Goal: Task Accomplishment & Management: Manage account settings

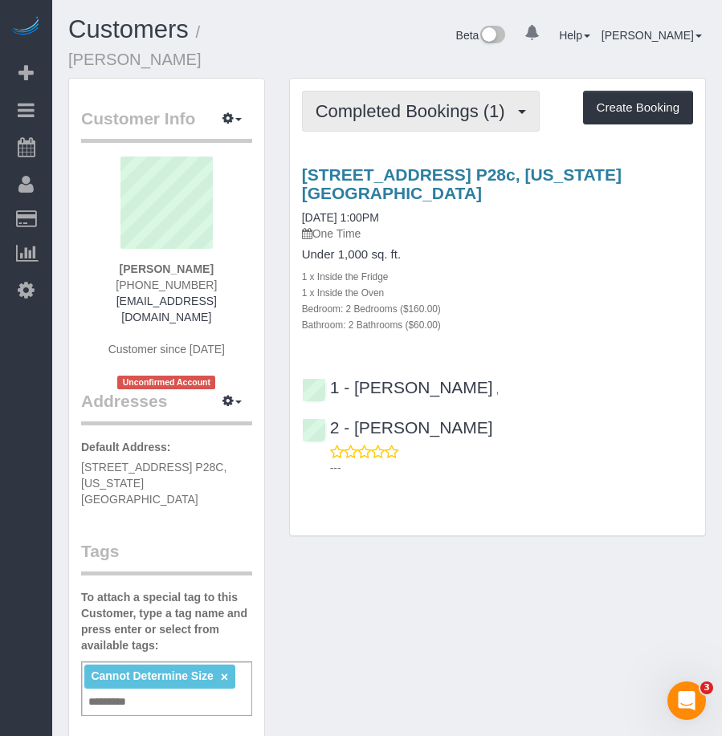
click at [390, 101] on span "Completed Bookings (1)" at bounding box center [415, 111] width 198 height 20
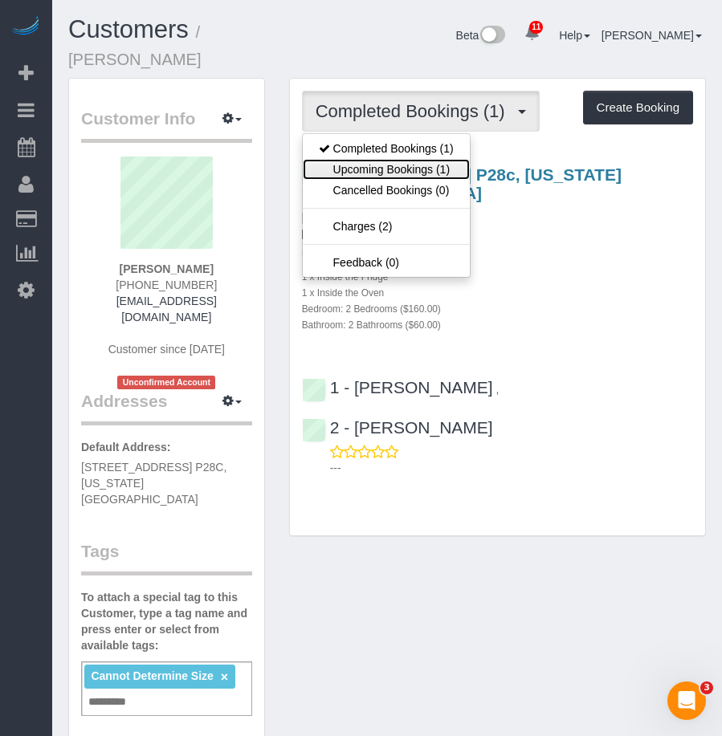
click at [394, 159] on link "Upcoming Bookings (1)" at bounding box center [386, 169] width 167 height 21
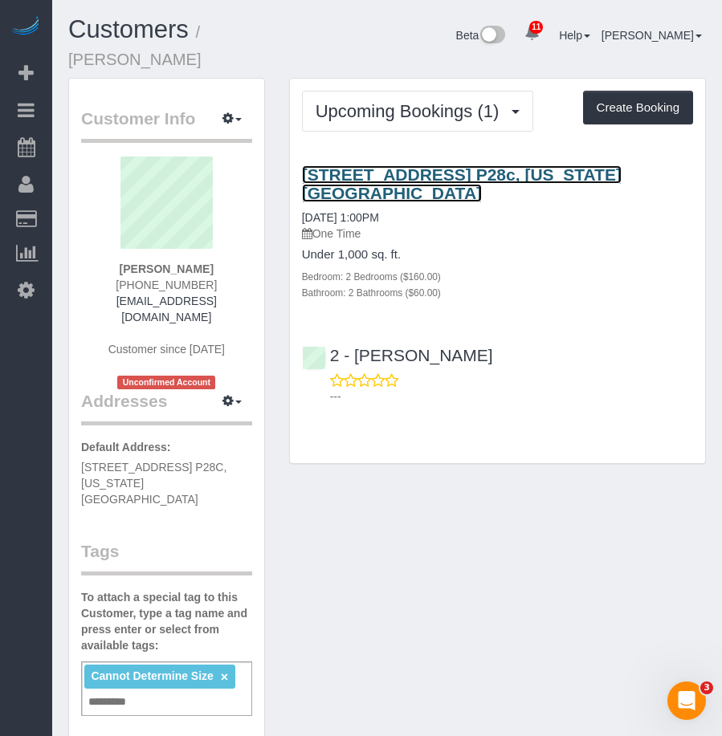
click at [389, 165] on link "[STREET_ADDRESS] P28c, [US_STATE][GEOGRAPHIC_DATA]" at bounding box center [462, 183] width 320 height 37
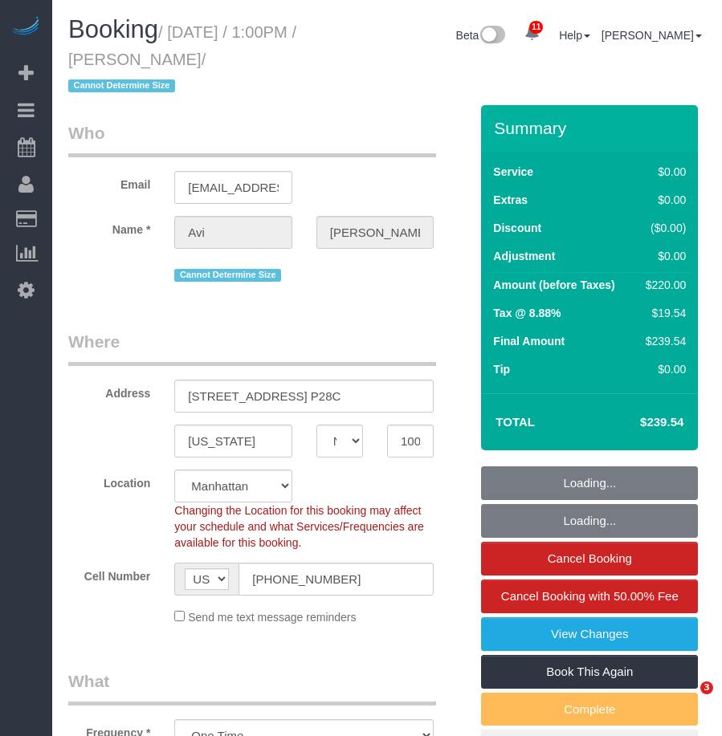
select select "NY"
select select "number:61"
select select "number:77"
select select "number:15"
select select "number:5"
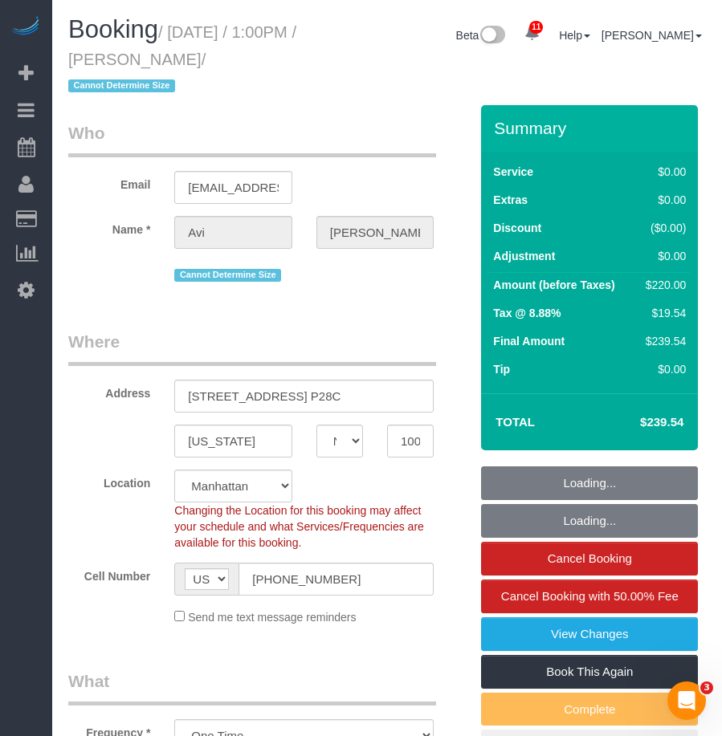
select select "2"
select select "spot1"
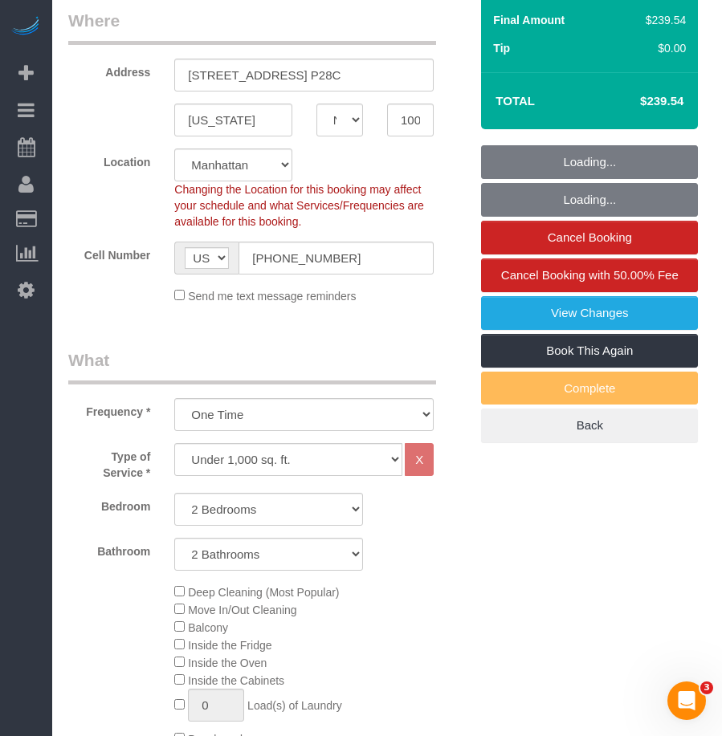
select select "2"
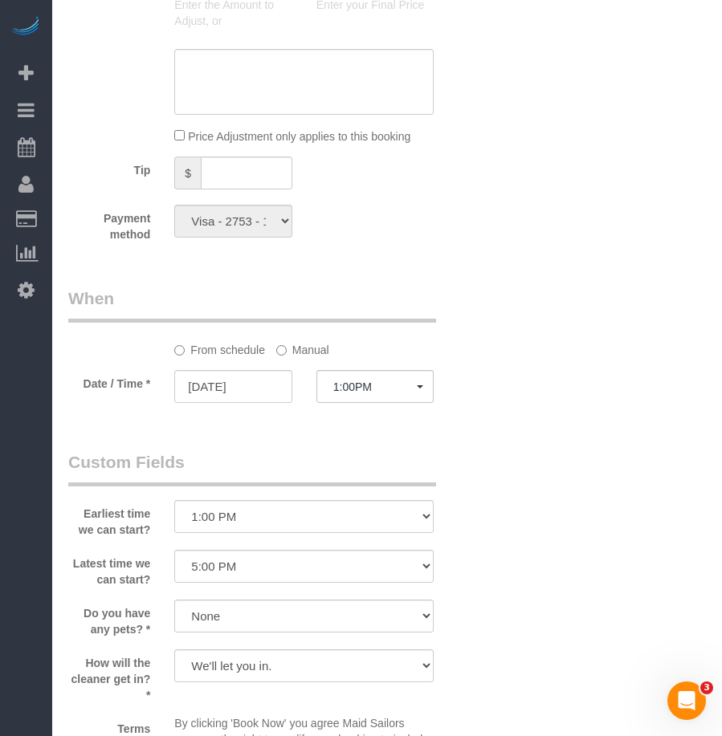
scroll to position [1526, 0]
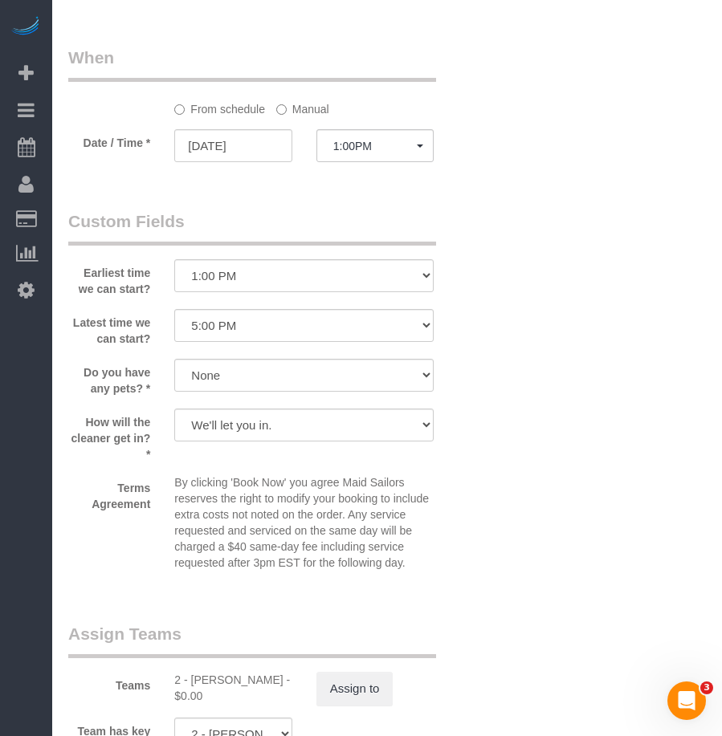
scroll to position [1847, 0]
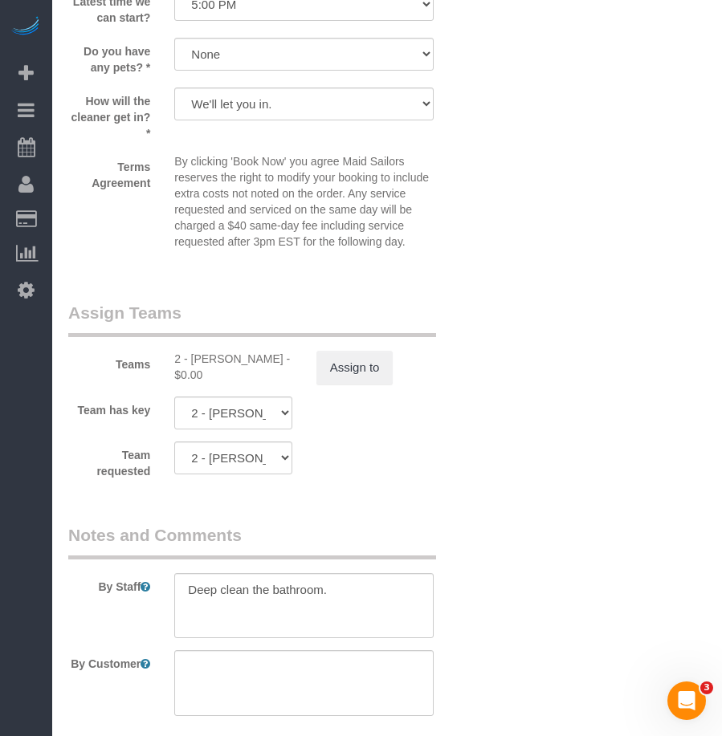
scroll to position [2088, 0]
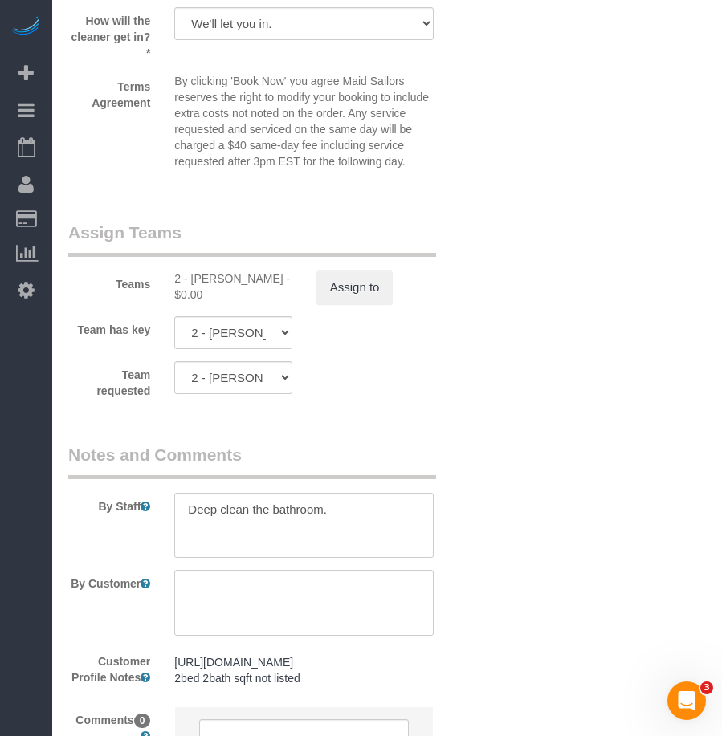
click at [444, 275] on div "Assign to" at bounding box center [374, 288] width 141 height 34
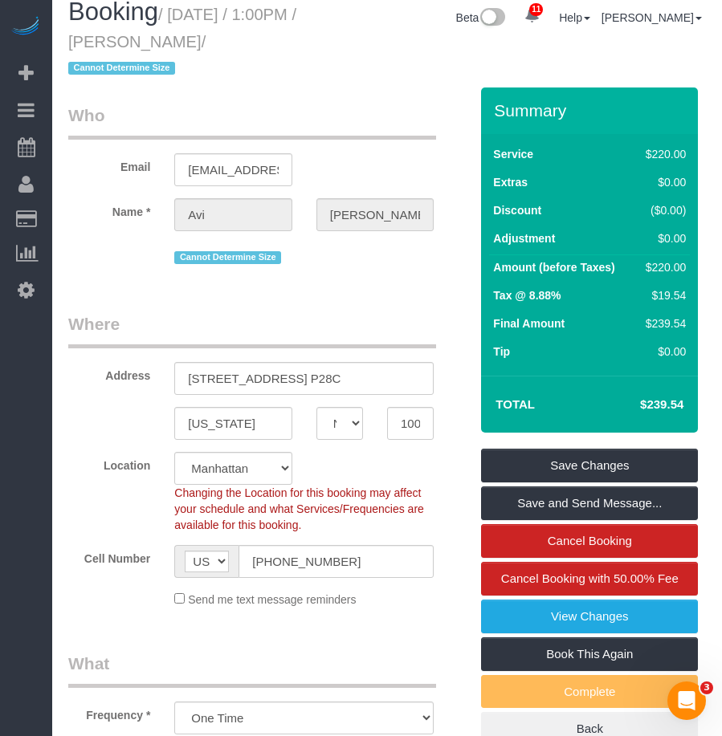
scroll to position [0, 0]
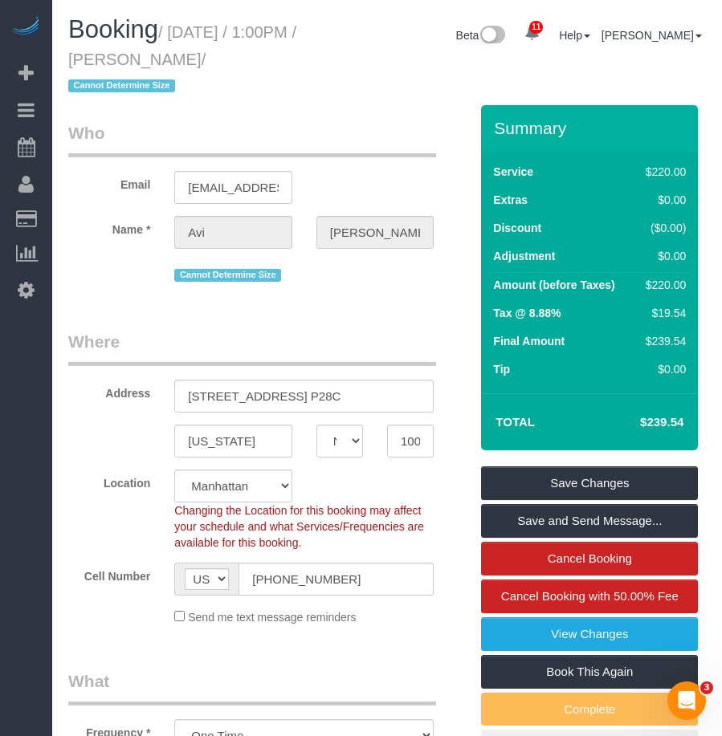
click at [377, 92] on div "Booking / August 17, 2025 / 1:00PM / Avi Fernandes / Cannot Determine Size Beta…" at bounding box center [387, 60] width 662 height 89
click at [518, 169] on label "Service" at bounding box center [513, 172] width 40 height 16
drag, startPoint x: 518, startPoint y: 169, endPoint x: 671, endPoint y: 178, distance: 153.7
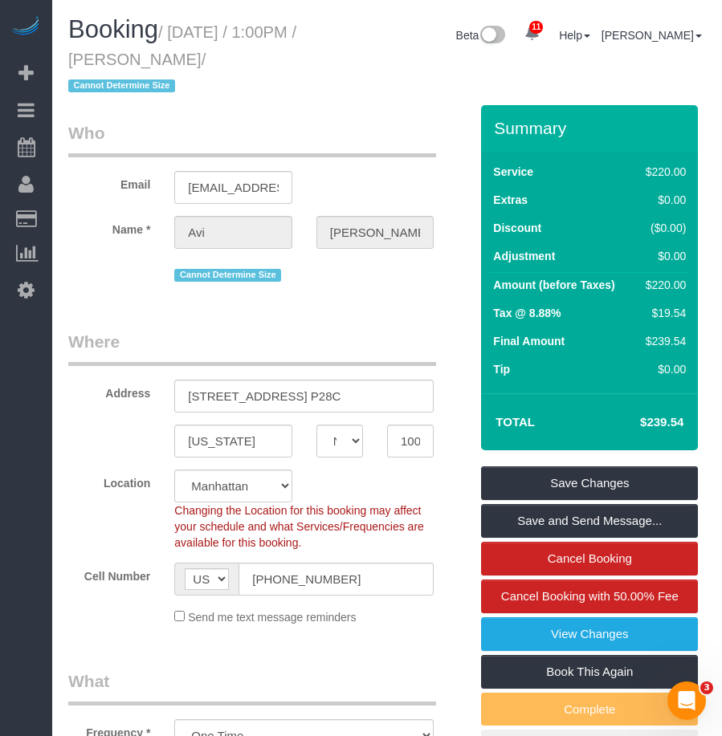
click at [671, 178] on div "$220.00" at bounding box center [662, 172] width 47 height 16
click at [502, 199] on label "Extras" at bounding box center [510, 200] width 35 height 16
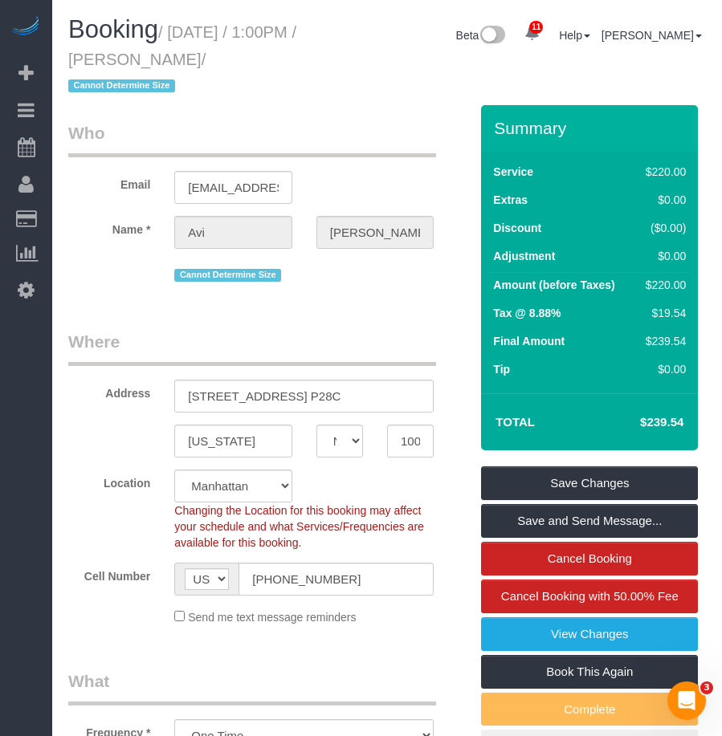
click at [502, 199] on label "Extras" at bounding box center [510, 200] width 35 height 16
drag, startPoint x: 502, startPoint y: 199, endPoint x: 667, endPoint y: 200, distance: 165.4
click at [667, 200] on div "$0.00" at bounding box center [662, 200] width 47 height 16
drag, startPoint x: 667, startPoint y: 200, endPoint x: 667, endPoint y: 222, distance: 22.5
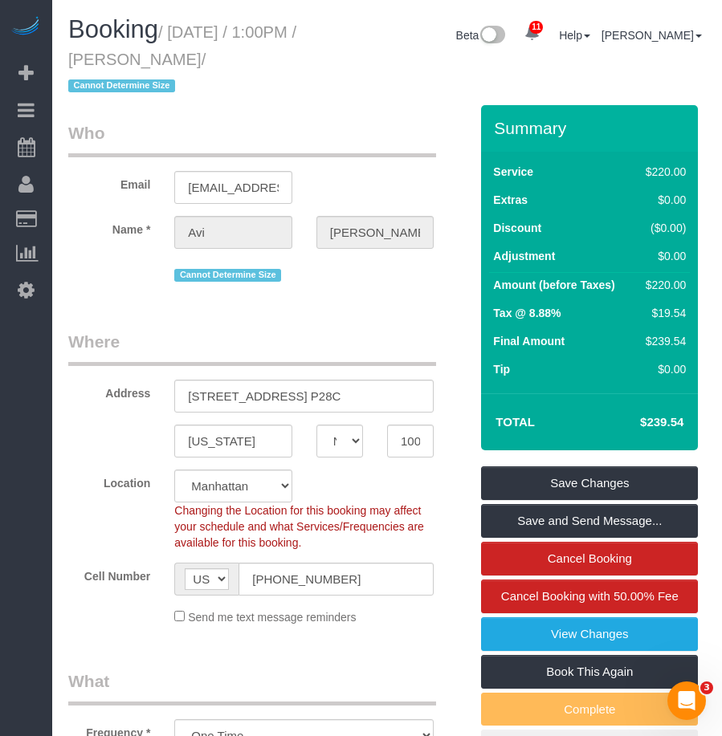
click at [667, 222] on div "($0.00)" at bounding box center [662, 228] width 47 height 16
click at [527, 261] on label "Adjustment" at bounding box center [524, 256] width 62 height 16
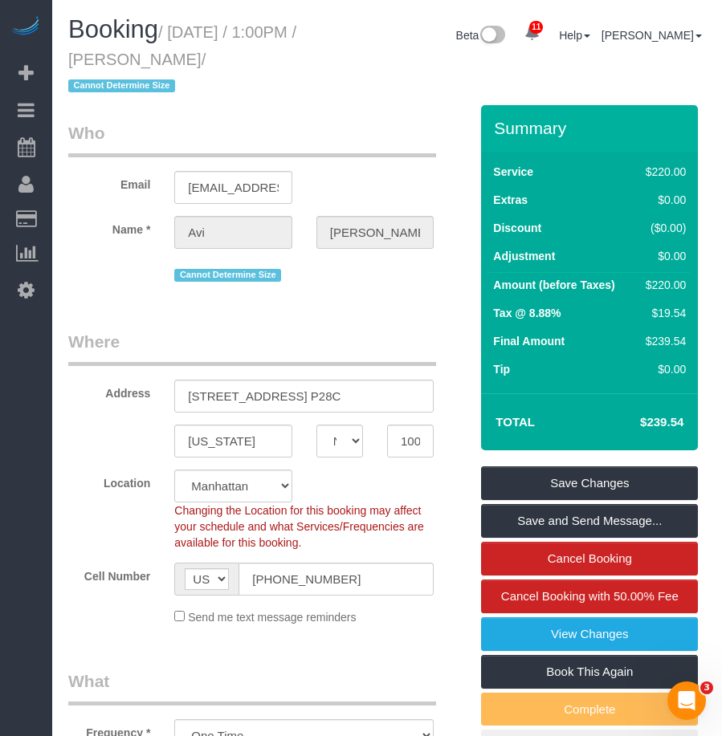
click at [527, 261] on label "Adjustment" at bounding box center [524, 256] width 62 height 16
drag, startPoint x: 527, startPoint y: 261, endPoint x: 660, endPoint y: 295, distance: 137.5
click at [660, 295] on td "$220.00" at bounding box center [662, 287] width 55 height 29
click at [668, 286] on div "$220.00" at bounding box center [662, 285] width 47 height 16
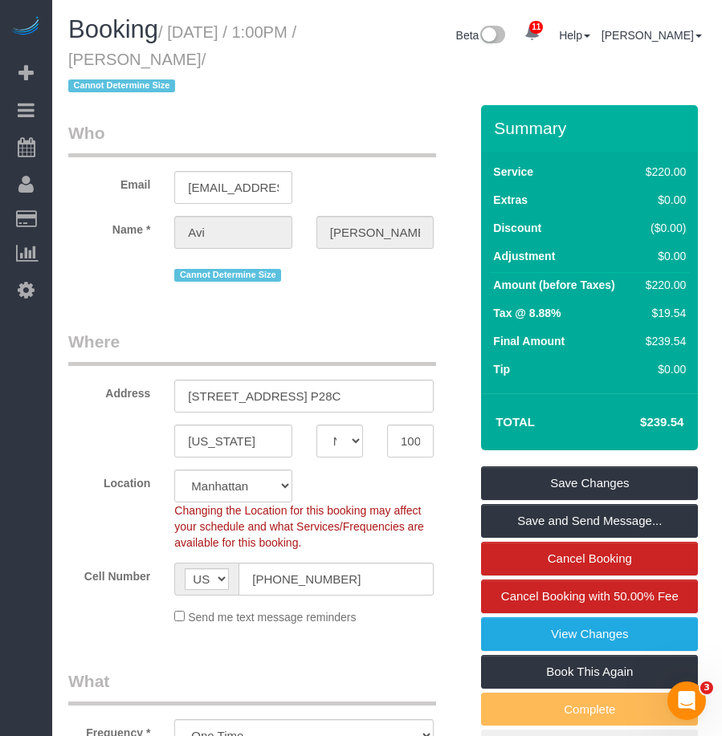
click at [668, 286] on div "$220.00" at bounding box center [662, 285] width 47 height 16
drag, startPoint x: 668, startPoint y: 287, endPoint x: 666, endPoint y: 313, distance: 26.6
click at [666, 313] on div "$19.54" at bounding box center [662, 313] width 47 height 16
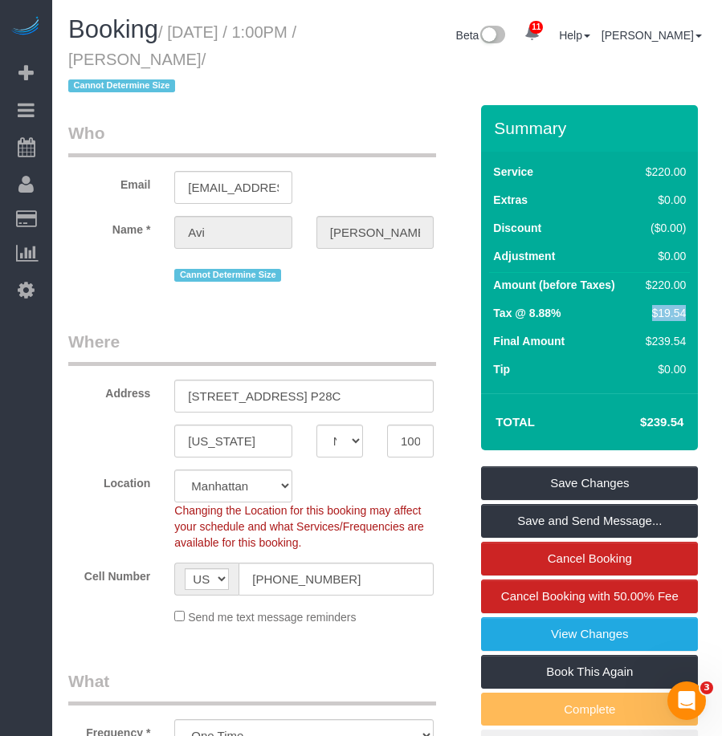
click at [666, 313] on div "$19.54" at bounding box center [662, 313] width 47 height 16
drag, startPoint x: 666, startPoint y: 313, endPoint x: 667, endPoint y: 340, distance: 26.5
click at [667, 340] on div "$239.54" at bounding box center [662, 341] width 47 height 16
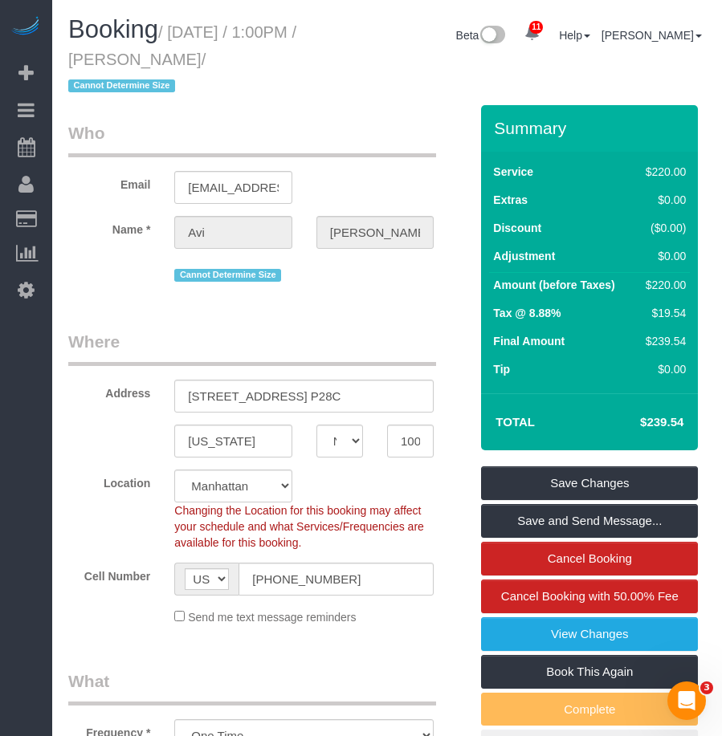
scroll to position [80, 0]
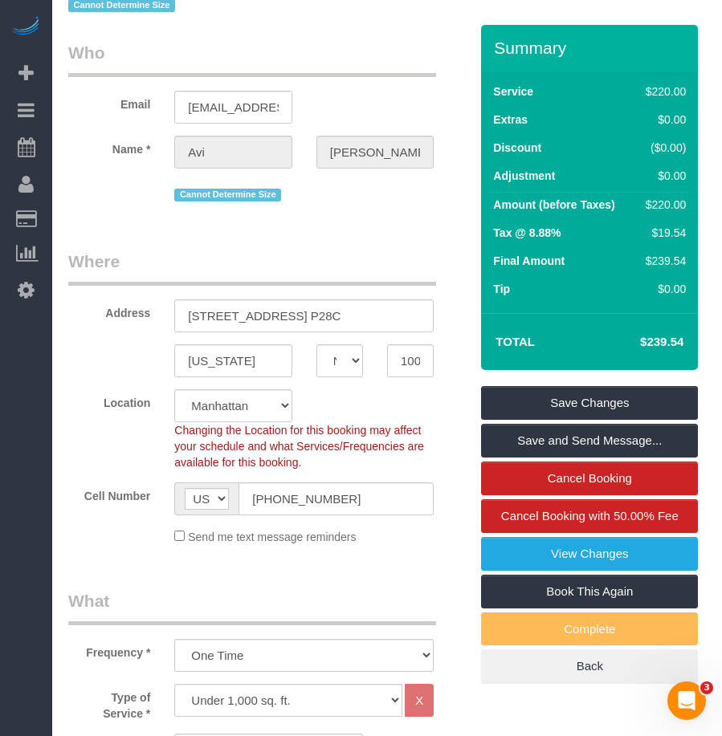
click at [659, 353] on td "$239.54" at bounding box center [637, 342] width 104 height 40
click at [659, 341] on h4 "$239.54" at bounding box center [638, 343] width 92 height 14
